Goal: Task Accomplishment & Management: Use online tool/utility

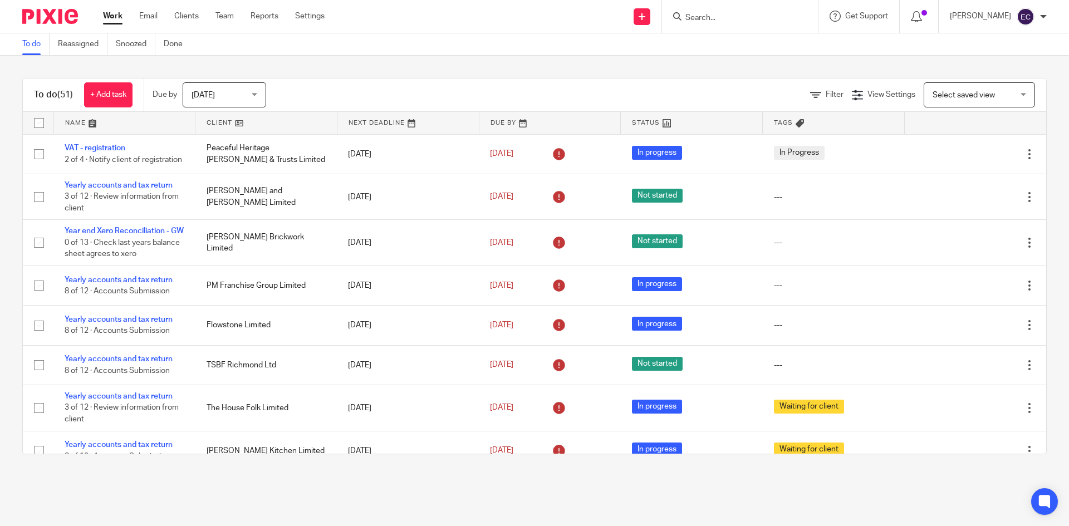
click at [742, 17] on input "Search" at bounding box center [734, 18] width 100 height 10
type input "putney"
click button "submit" at bounding box center [0, 0] width 0 height 0
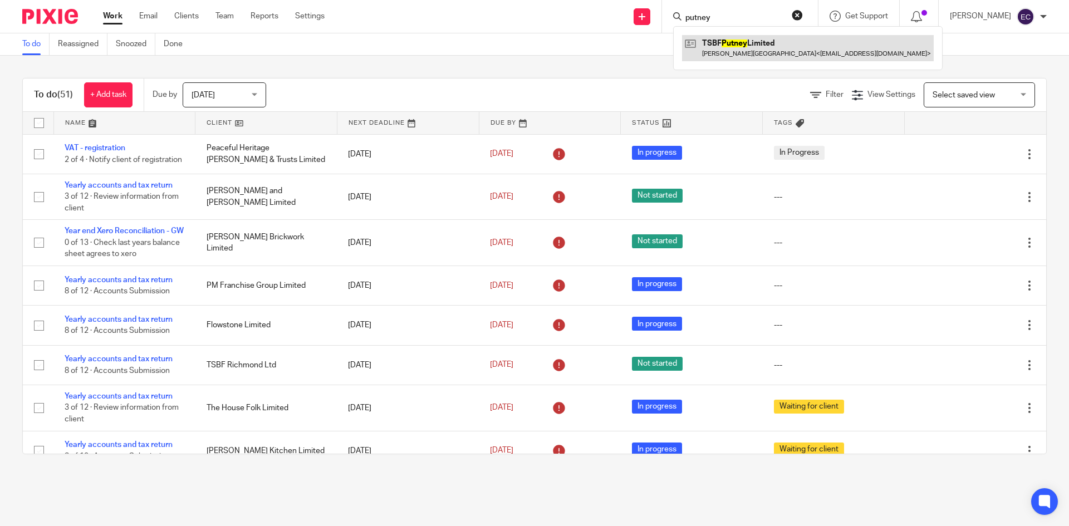
click at [746, 52] on link at bounding box center [808, 48] width 252 height 26
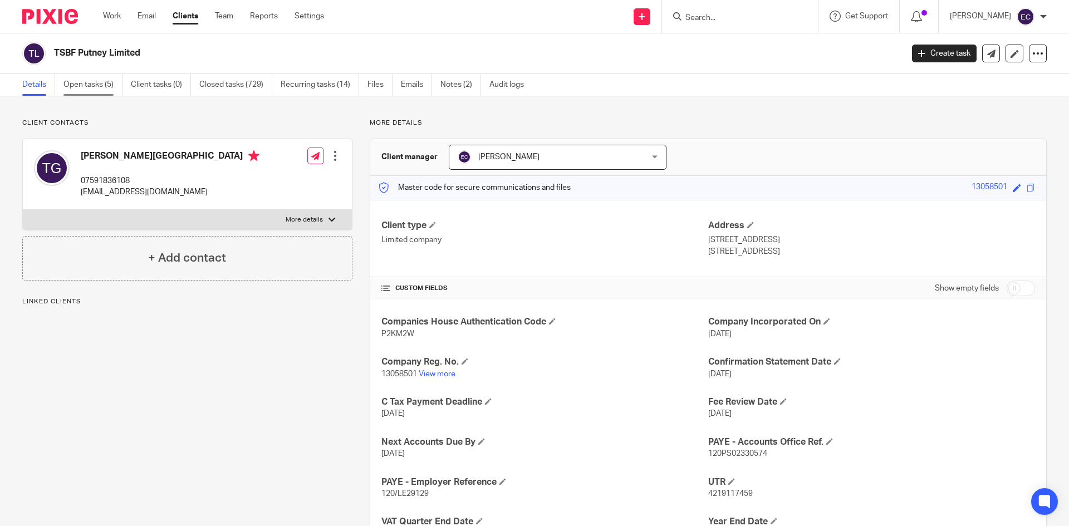
click at [101, 84] on link "Open tasks (5)" at bounding box center [92, 85] width 59 height 22
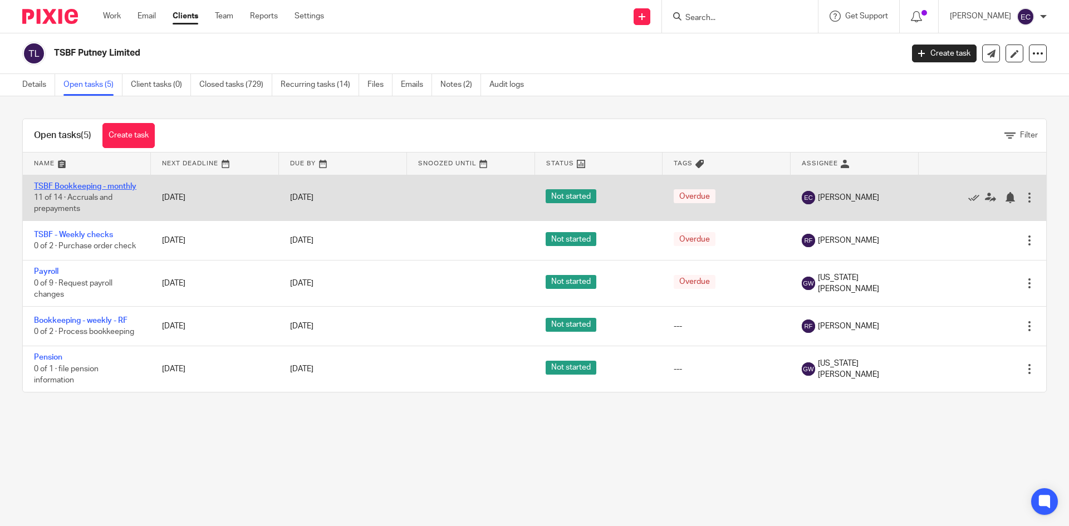
click at [85, 188] on link "TSBF Bookkeeping - monthly" at bounding box center [85, 187] width 102 height 8
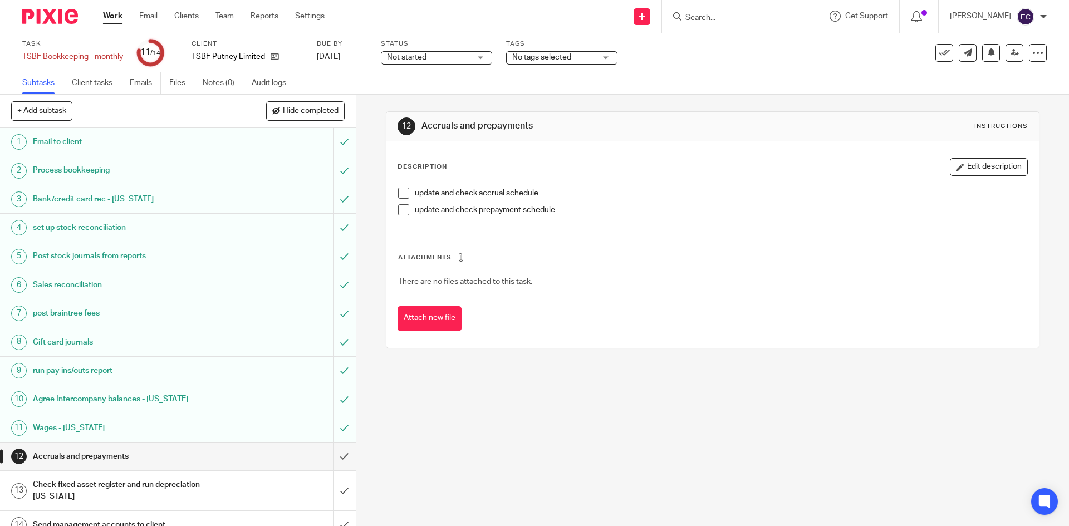
scroll to position [13, 0]
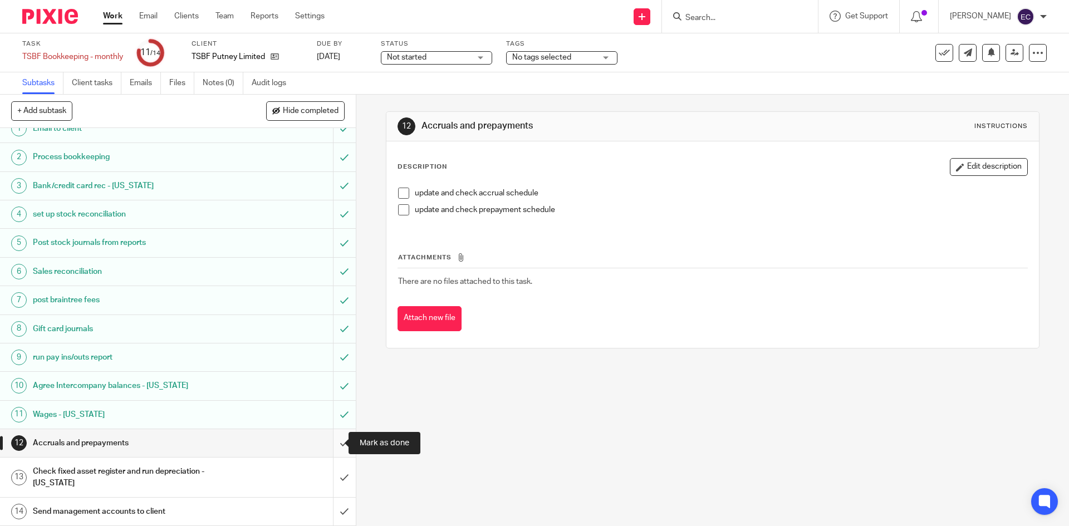
click at [333, 439] on input "submit" at bounding box center [178, 443] width 356 height 28
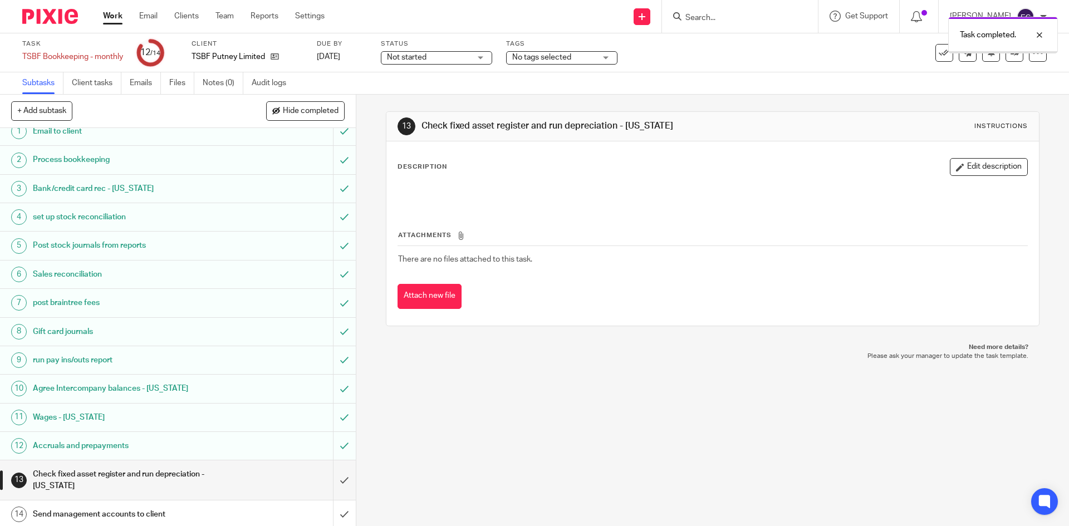
scroll to position [13, 0]
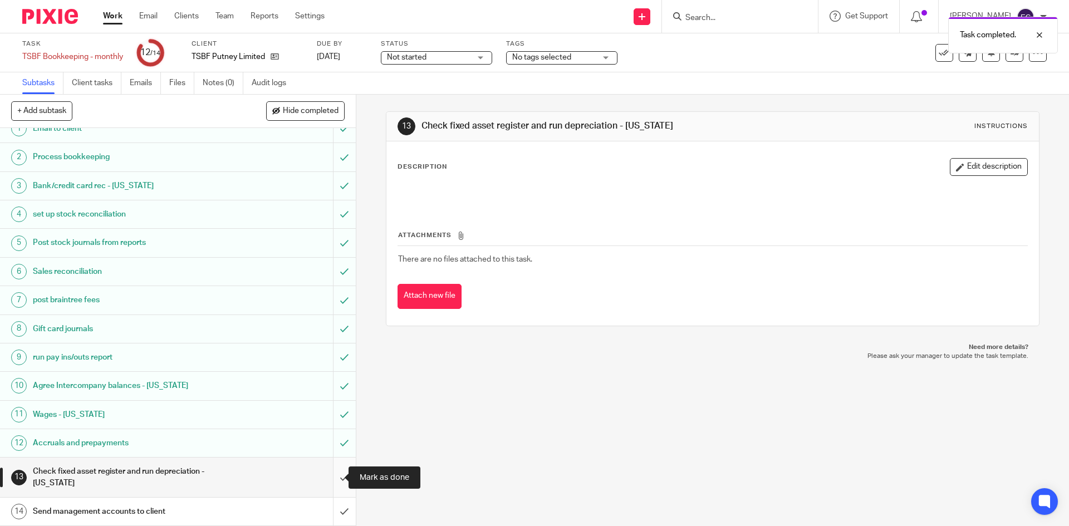
click at [331, 481] on input "submit" at bounding box center [178, 478] width 356 height 40
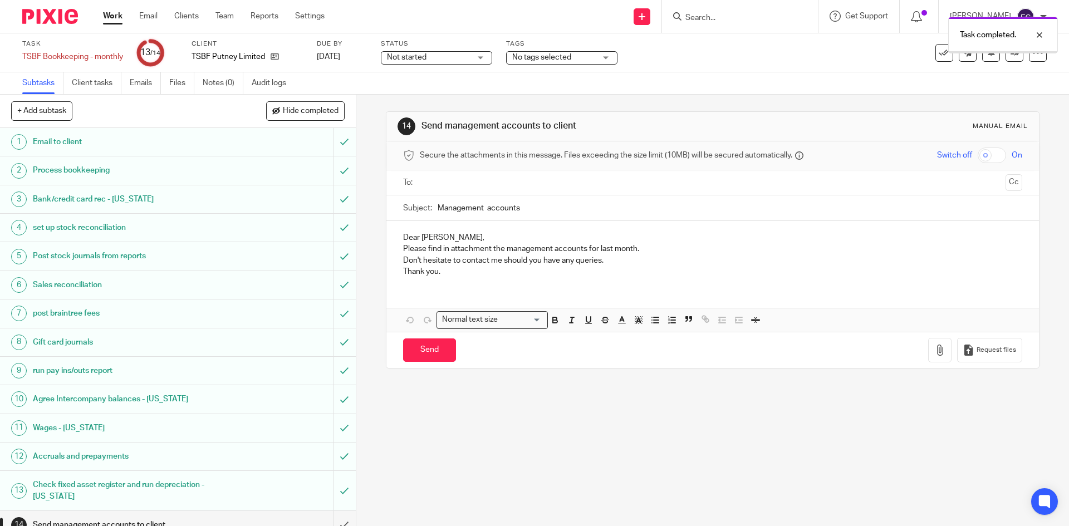
click at [454, 184] on input "text" at bounding box center [712, 183] width 577 height 13
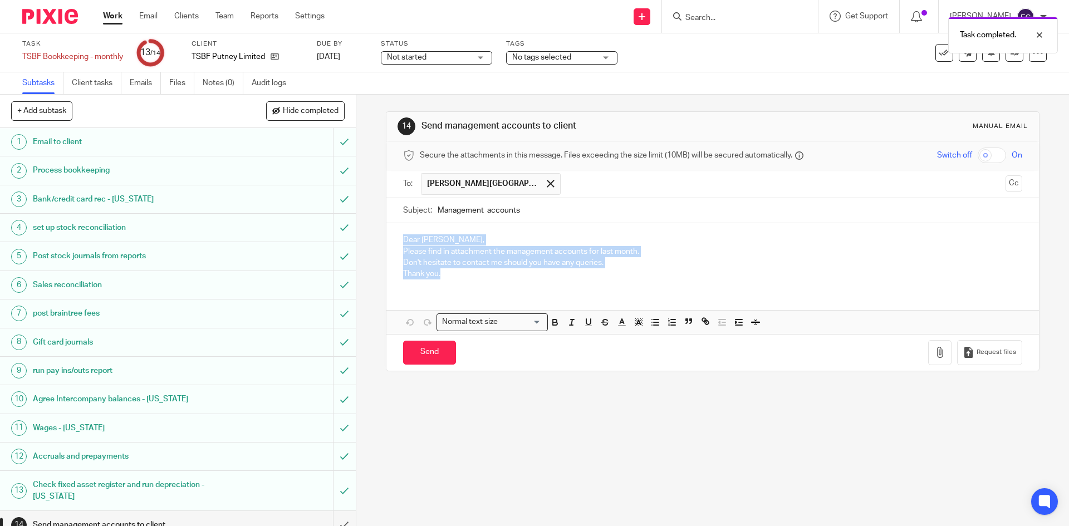
drag, startPoint x: 450, startPoint y: 271, endPoint x: 391, endPoint y: 244, distance: 64.6
click at [391, 244] on div "Dear Thibaud, Please find in attachment the management accounts for last month.…" at bounding box center [712, 255] width 652 height 65
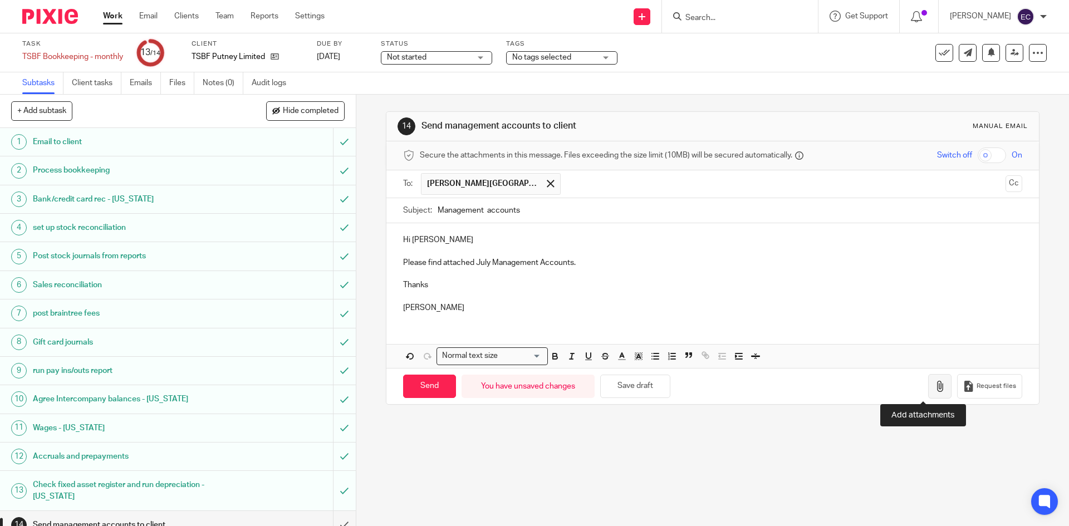
click at [934, 383] on icon "button" at bounding box center [939, 386] width 11 height 11
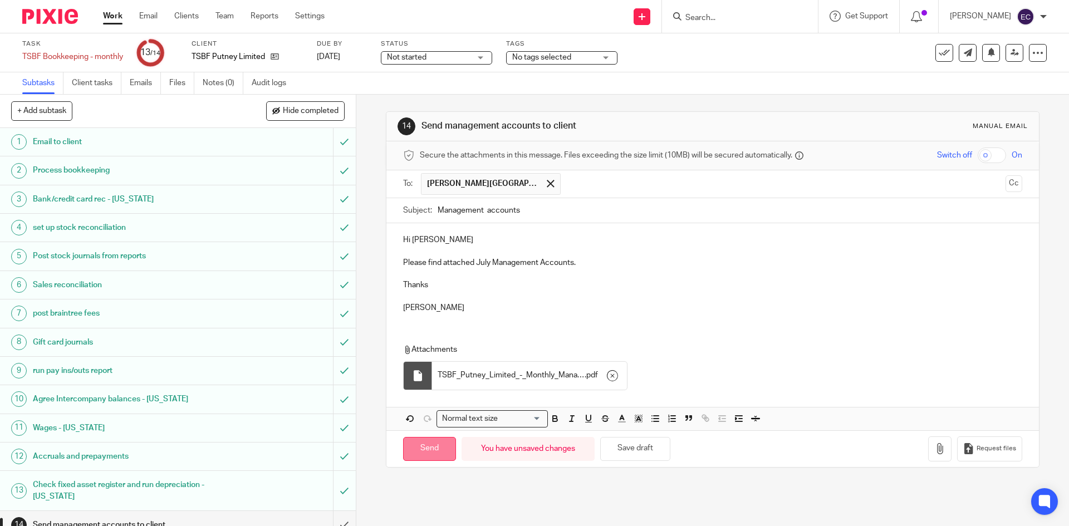
click at [431, 441] on input "Send" at bounding box center [429, 449] width 53 height 24
type input "Sent"
click at [115, 14] on link "Work" at bounding box center [112, 16] width 19 height 11
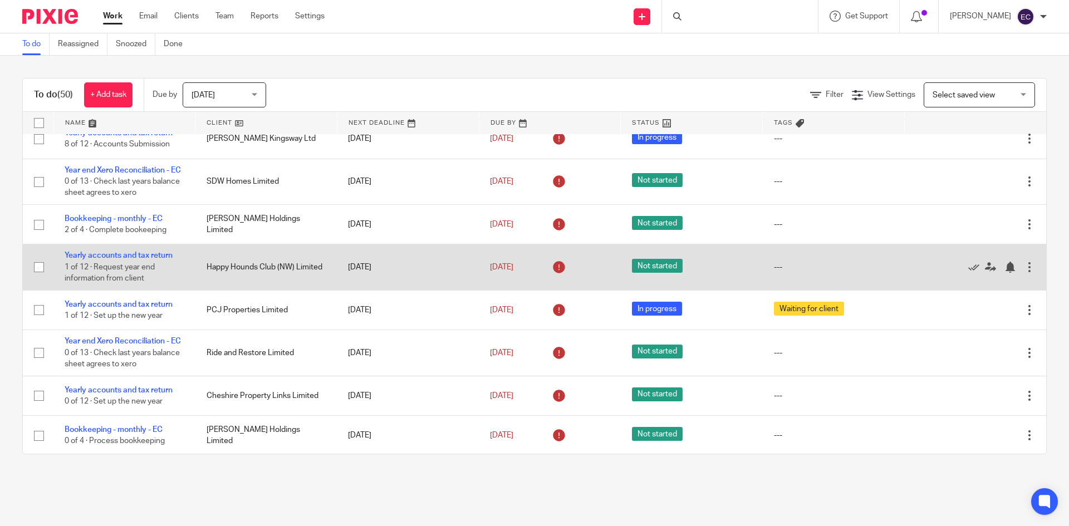
scroll to position [613, 0]
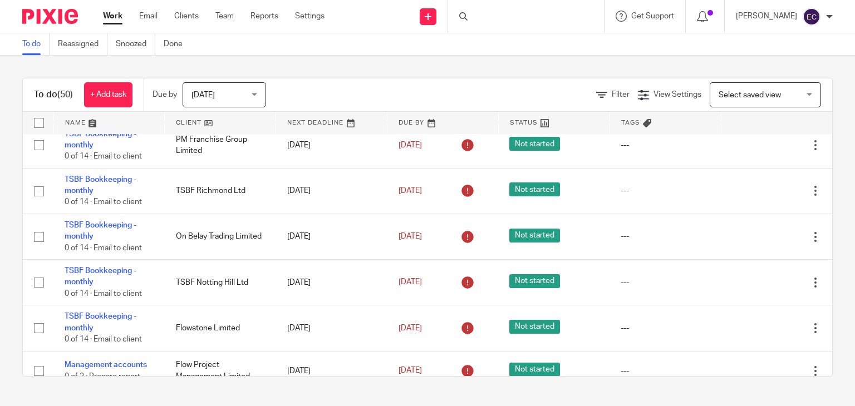
scroll to position [1788, 0]
